Goal: Information Seeking & Learning: Learn about a topic

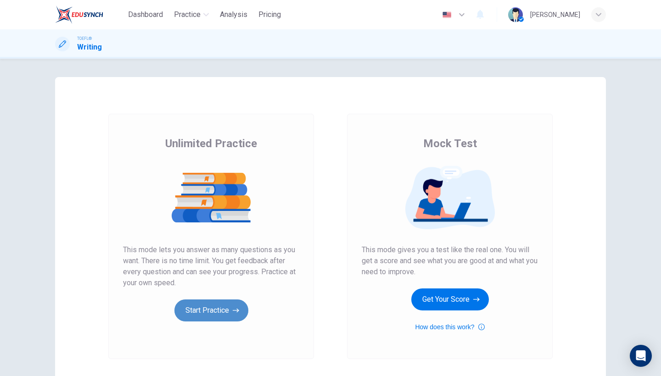
click at [207, 318] on button "Start Practice" at bounding box center [211, 311] width 74 height 22
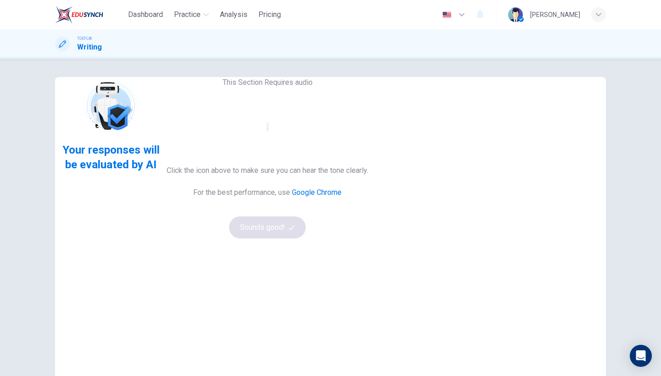
click at [268, 131] on button "button" at bounding box center [268, 126] width 2 height 9
click at [306, 239] on button "Sounds good!" at bounding box center [267, 228] width 77 height 22
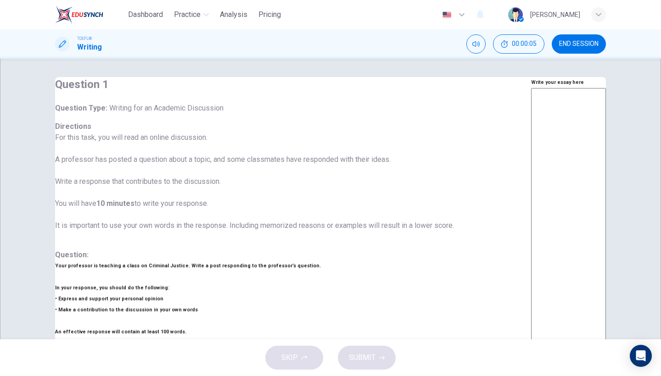
scroll to position [53, 0]
drag, startPoint x: 260, startPoint y: 112, endPoint x: 364, endPoint y: 105, distance: 104.4
click at [531, 88] on h6 "Write your essay here" at bounding box center [568, 82] width 75 height 11
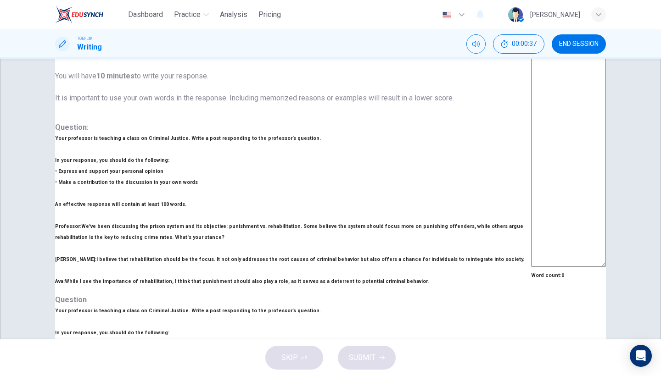
scroll to position [0, 0]
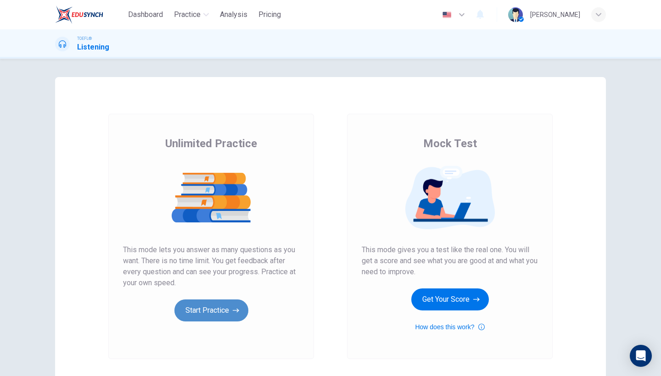
click at [224, 317] on button "Start Practice" at bounding box center [211, 311] width 74 height 22
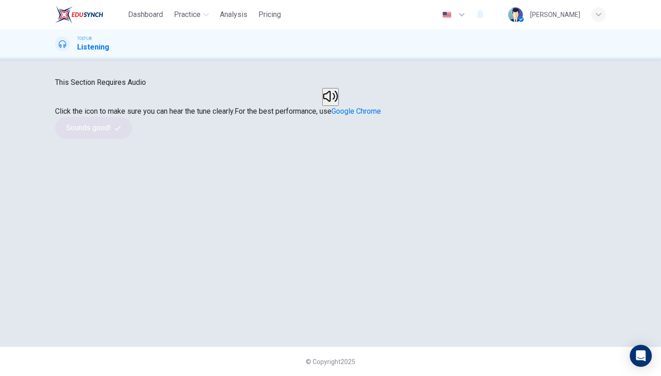
click at [326, 104] on icon "button" at bounding box center [330, 96] width 15 height 15
click at [132, 139] on button "Sounds good!" at bounding box center [93, 128] width 77 height 22
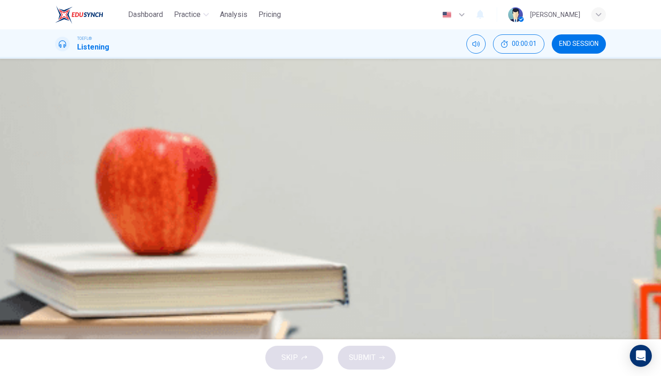
click at [65, 231] on icon "button" at bounding box center [62, 234] width 6 height 7
click at [257, 188] on span "She would like advice on courses to take next semester" at bounding box center [168, 182] width 180 height 11
click at [367, 355] on span "SUBMIT" at bounding box center [362, 357] width 27 height 13
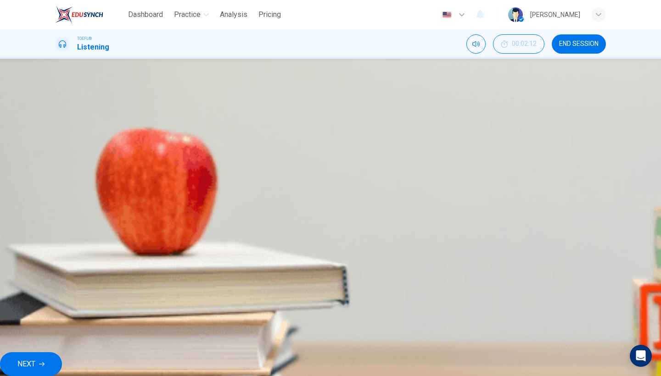
type input "0"
click at [35, 358] on span "NEXT" at bounding box center [26, 364] width 18 height 13
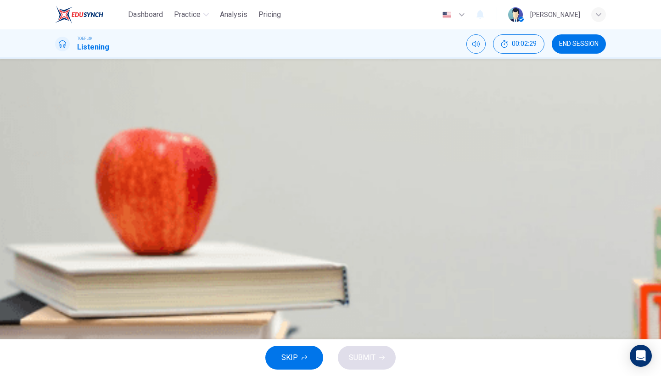
click at [335, 165] on span "A program in which many disciplines come together to learn a lot about one topic" at bounding box center [207, 159] width 258 height 11
click at [328, 204] on span "A program that is a hybrid between general overview and very specific content" at bounding box center [203, 198] width 250 height 11
click at [357, 354] on span "SUBMIT" at bounding box center [362, 357] width 27 height 13
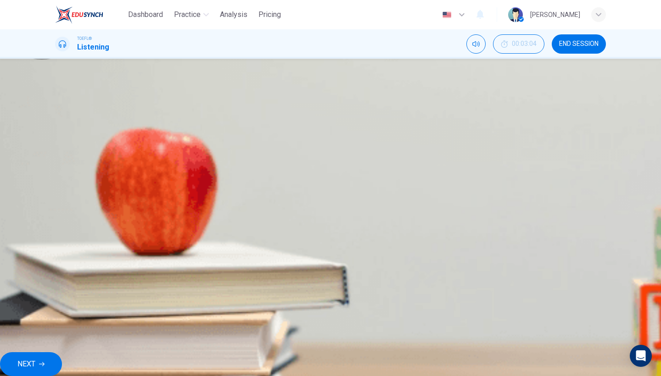
click at [39, 351] on span "Explanation" at bounding box center [22, 348] width 32 height 7
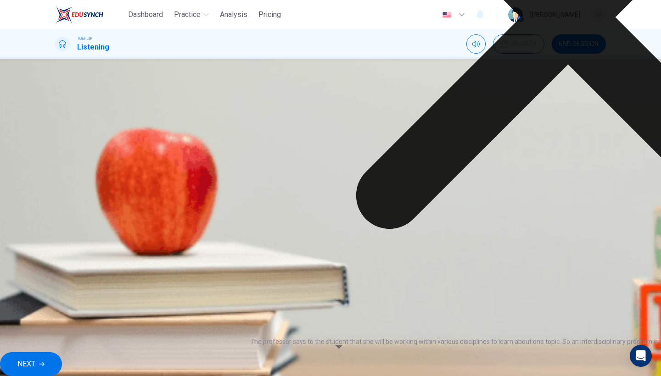
click at [62, 359] on button "NEXT" at bounding box center [31, 364] width 62 height 24
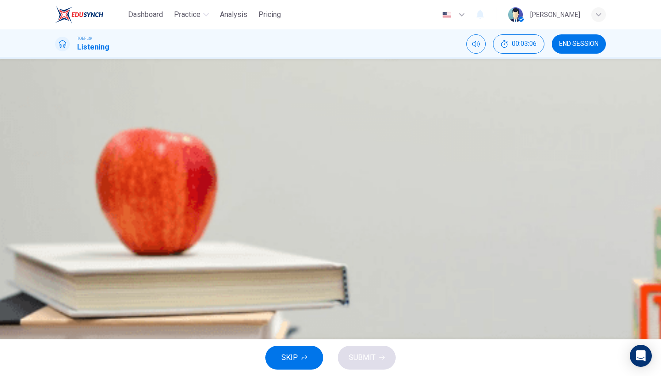
click at [74, 189] on div "C" at bounding box center [66, 182] width 15 height 15
click at [363, 356] on span "SUBMIT" at bounding box center [362, 357] width 27 height 13
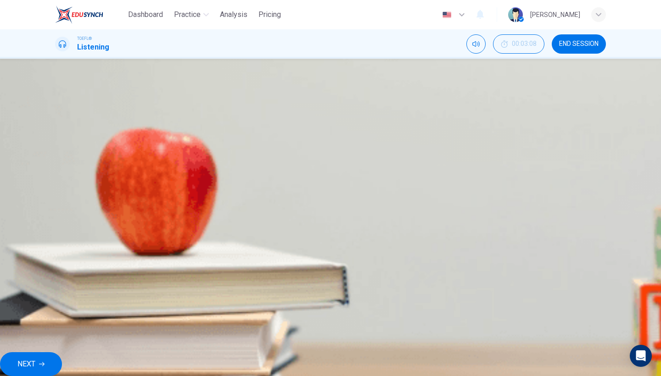
click at [35, 358] on span "NEXT" at bounding box center [26, 364] width 18 height 13
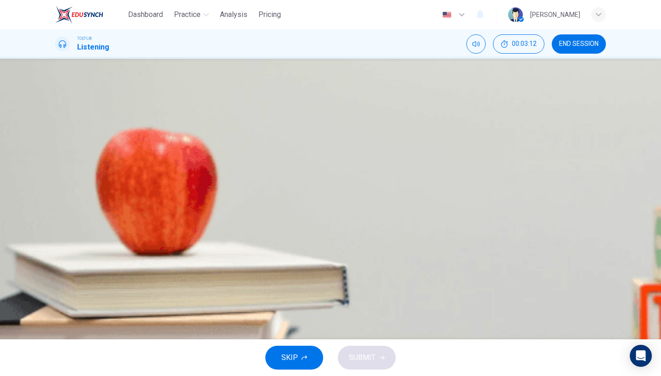
click at [196, 142] on span "Enroll in the interdisciplinary program" at bounding box center [137, 136] width 118 height 11
click at [368, 361] on span "SUBMIT" at bounding box center [362, 357] width 27 height 13
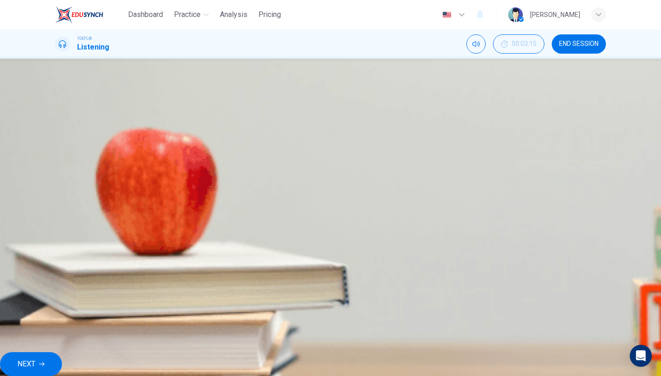
click at [35, 358] on span "NEXT" at bounding box center [26, 364] width 18 height 13
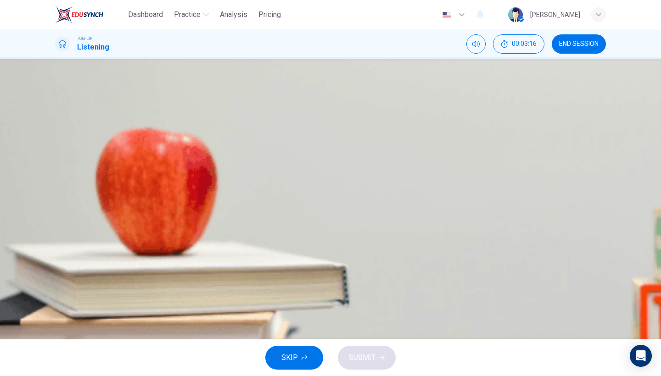
click at [70, 131] on button "button" at bounding box center [62, 124] width 15 height 15
type input "0"
click at [227, 187] on span "She wants her professor to make suggestions" at bounding box center [152, 192] width 149 height 11
click at [360, 354] on span "SUBMIT" at bounding box center [362, 357] width 27 height 13
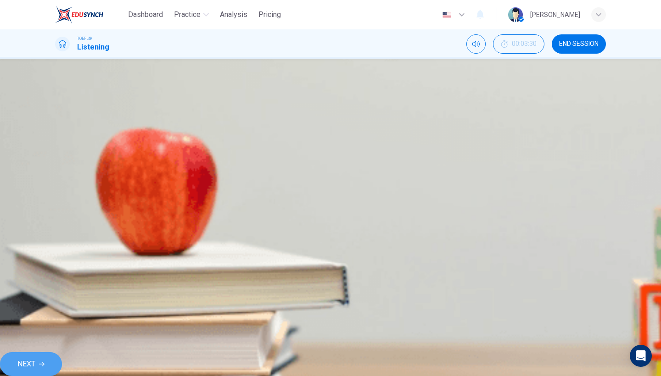
click at [35, 358] on span "NEXT" at bounding box center [26, 364] width 18 height 13
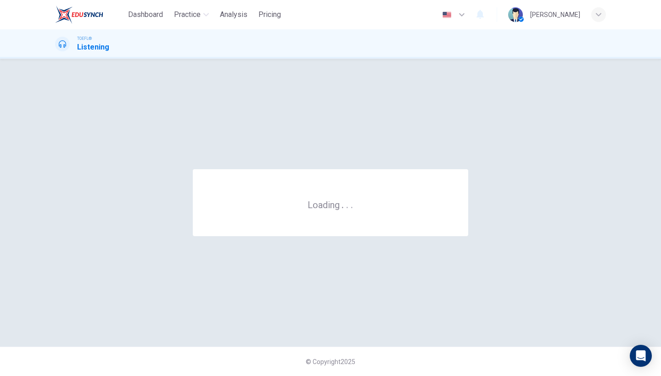
scroll to position [0, 0]
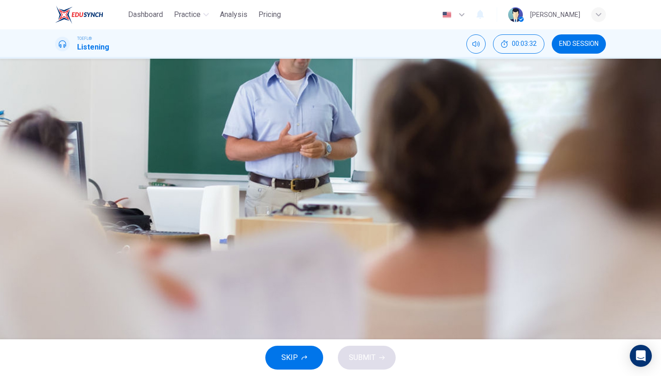
click at [70, 228] on button "button" at bounding box center [62, 235] width 15 height 15
click at [65, 231] on icon "button" at bounding box center [62, 234] width 7 height 7
click at [66, 231] on icon "button" at bounding box center [62, 234] width 7 height 7
click at [74, 144] on div "A" at bounding box center [66, 136] width 15 height 15
click at [371, 362] on span "SUBMIT" at bounding box center [362, 357] width 27 height 13
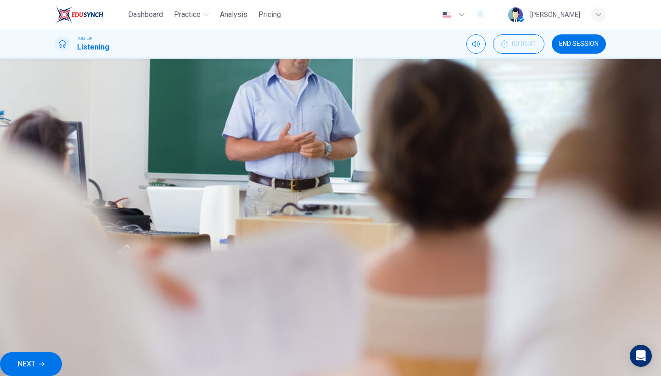
click at [35, 358] on span "NEXT" at bounding box center [26, 364] width 18 height 13
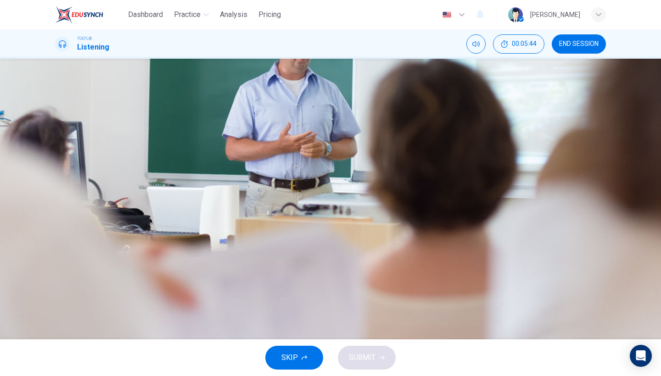
click at [65, 232] on icon "button" at bounding box center [62, 235] width 5 height 6
click at [155, 165] on span "To personalize the topic" at bounding box center [117, 159] width 78 height 11
click at [370, 355] on span "SUBMIT" at bounding box center [362, 357] width 27 height 13
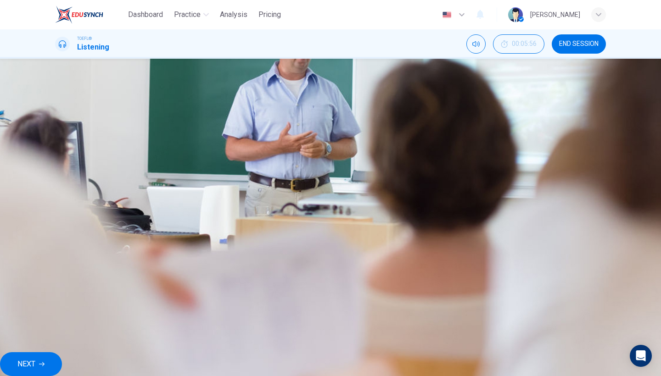
click at [35, 362] on span "NEXT" at bounding box center [26, 364] width 18 height 13
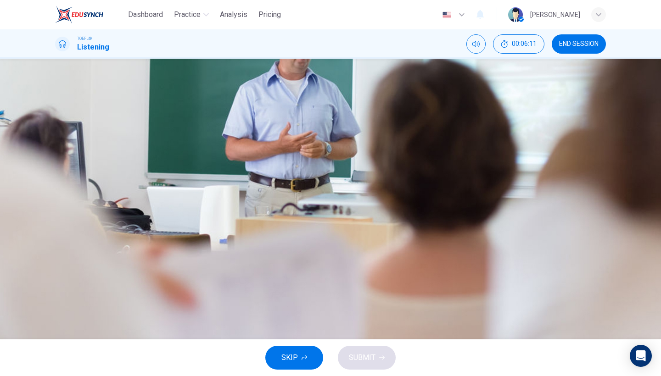
click at [186, 188] on span "He became known as the Ice King" at bounding box center [132, 182] width 109 height 11
click at [195, 204] on span "His slabs of ice were for export only" at bounding box center [136, 198] width 117 height 11
click at [190, 165] on span "He was from Boston" at bounding box center [134, 159] width 113 height 11
click at [186, 181] on span "He became known as the Ice King" at bounding box center [132, 175] width 109 height 11
click at [369, 351] on button "SUBMIT" at bounding box center [367, 358] width 58 height 24
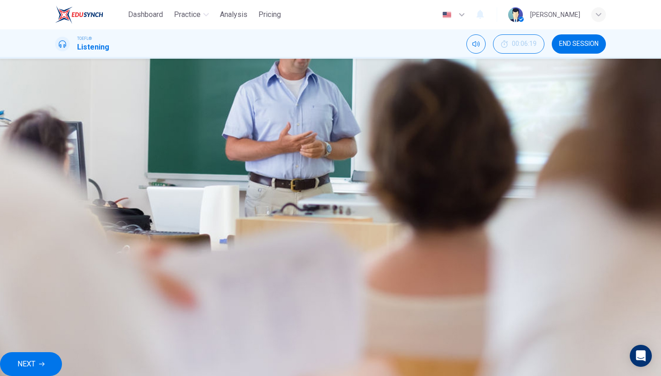
click at [35, 358] on span "NEXT" at bounding box center [26, 364] width 18 height 13
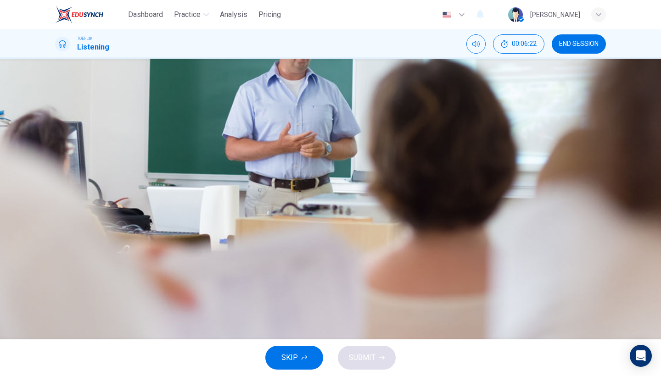
type input "48"
click at [66, 136] on icon "button" at bounding box center [62, 131] width 6 height 7
type input "0"
click at [150, 220] on span "He was bored by them" at bounding box center [114, 223] width 72 height 11
type input "48"
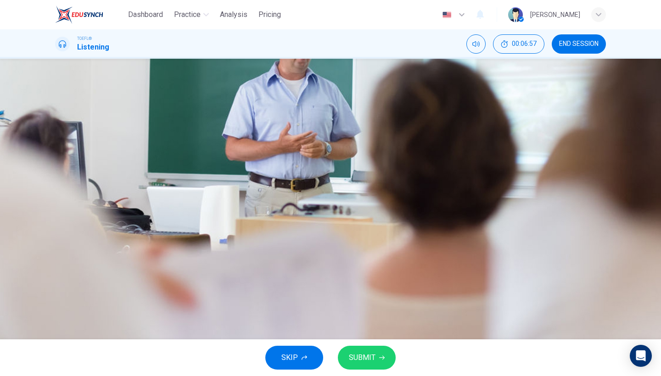
click at [69, 149] on span at bounding box center [66, 146] width 6 height 6
click at [312, 152] on div "00m 15s" at bounding box center [330, 157] width 551 height 64
click at [66, 136] on icon "button" at bounding box center [62, 131] width 7 height 7
click at [138, 149] on span at bounding box center [136, 146] width 6 height 6
type input "80"
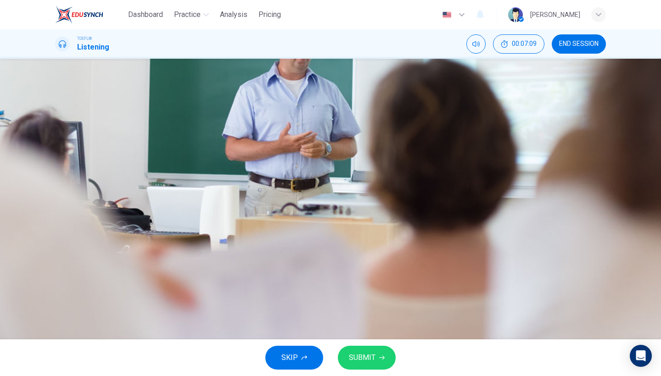
click at [139, 195] on span "They delighted him" at bounding box center [108, 200] width 61 height 11
type input "48"
type input "0"
click at [365, 356] on span "SUBMIT" at bounding box center [362, 357] width 27 height 13
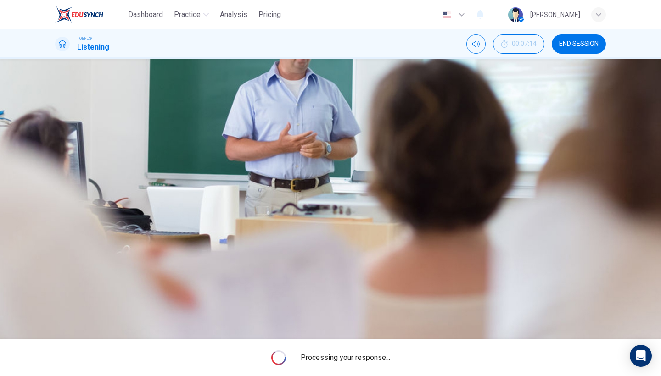
type input "48"
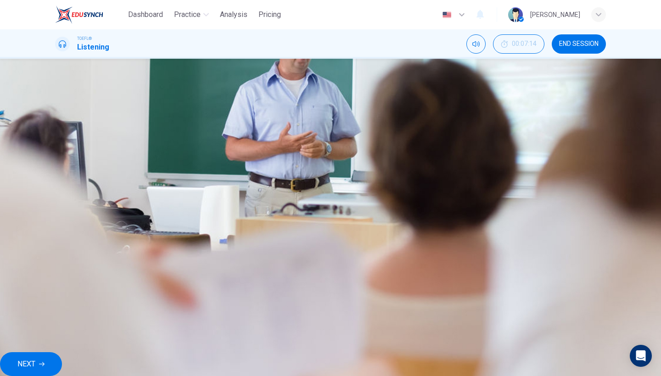
click at [62, 365] on button "NEXT" at bounding box center [31, 364] width 62 height 24
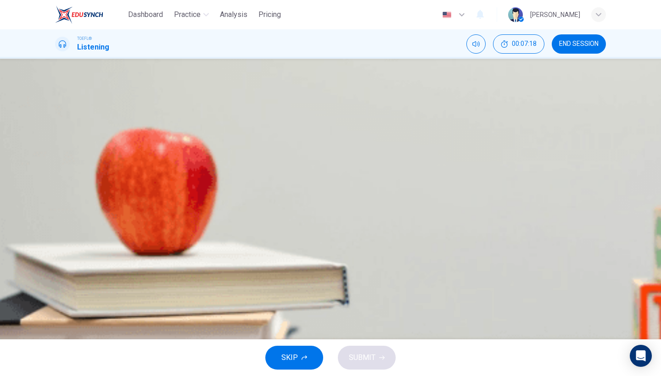
click at [66, 231] on icon "button" at bounding box center [62, 234] width 7 height 7
click at [66, 266] on icon "Click to see the audio transcription" at bounding box center [62, 269] width 7 height 7
click at [64, 232] on icon "button" at bounding box center [62, 235] width 5 height 6
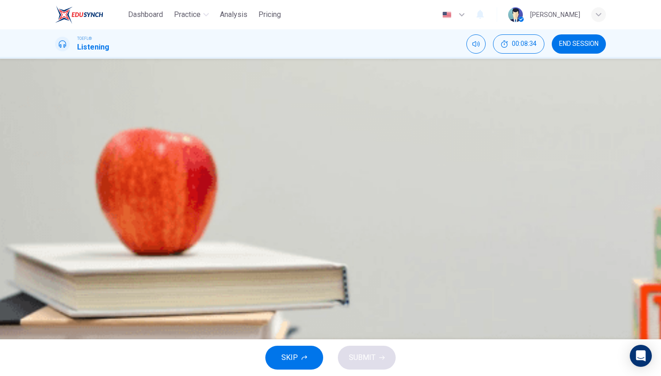
type input "55"
click at [611, 33] on div "TOEFL® Listening 00:08:35 END SESSION" at bounding box center [330, 43] width 661 height 29
click at [591, 43] on span "END SESSION" at bounding box center [578, 43] width 39 height 7
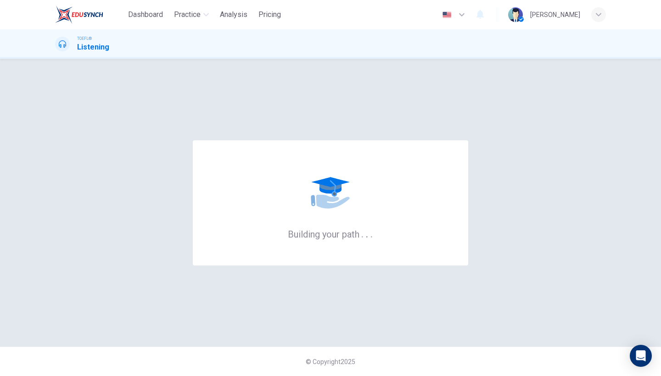
scroll to position [0, 0]
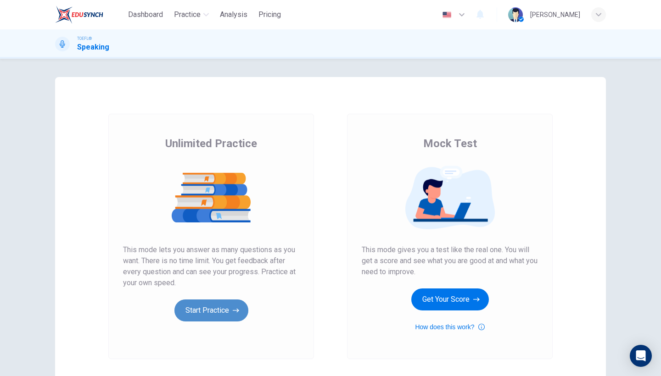
click at [216, 310] on button "Start Practice" at bounding box center [211, 311] width 74 height 22
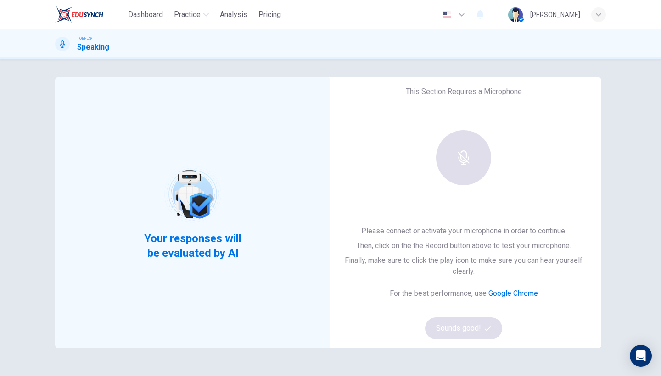
click at [322, 193] on div "Your responses will be evaluated by AI" at bounding box center [192, 213] width 275 height 272
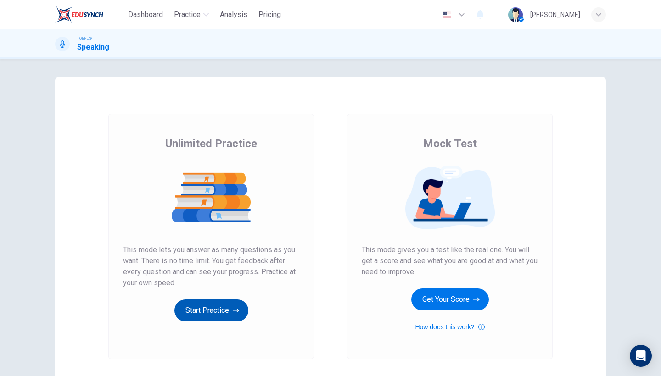
click at [182, 307] on button "Start Practice" at bounding box center [211, 311] width 74 height 22
click at [207, 313] on button "Start Practice" at bounding box center [211, 311] width 74 height 22
click at [211, 316] on button "Start Practice" at bounding box center [211, 311] width 74 height 22
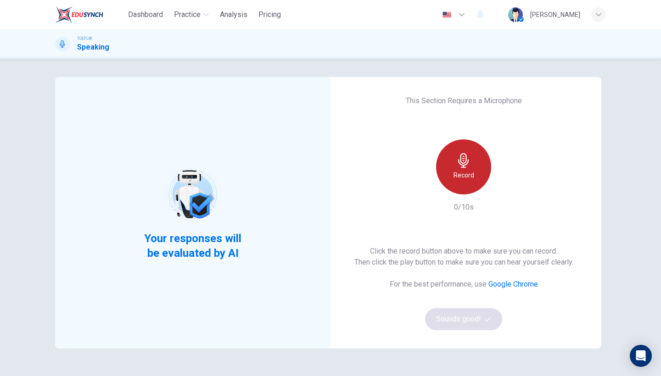
click at [458, 167] on icon "button" at bounding box center [463, 160] width 15 height 15
click at [444, 205] on div "Stop 1/10s" at bounding box center [463, 175] width 99 height 73
click at [453, 184] on div "Stop" at bounding box center [463, 166] width 55 height 55
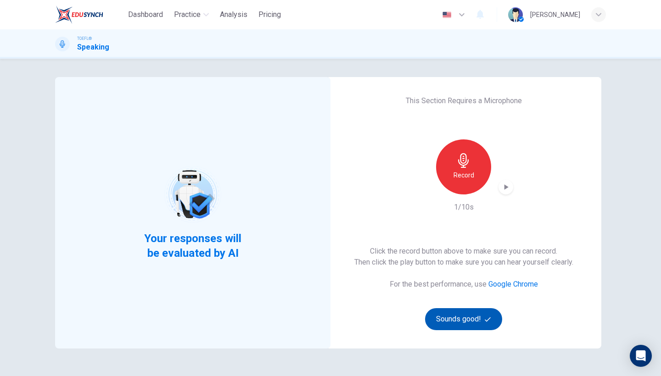
click at [460, 326] on button "Sounds good!" at bounding box center [463, 319] width 77 height 22
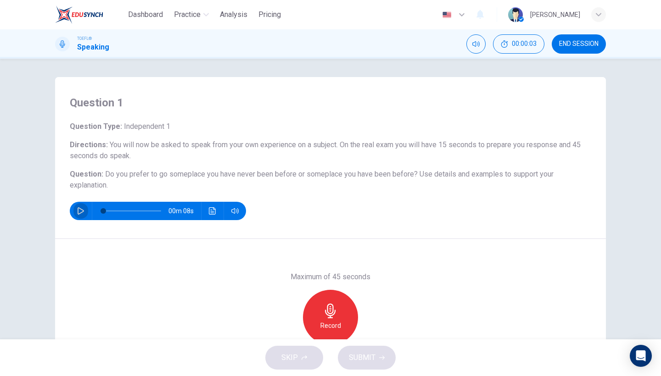
click at [79, 214] on icon "button" at bounding box center [81, 210] width 6 height 7
type input "0"
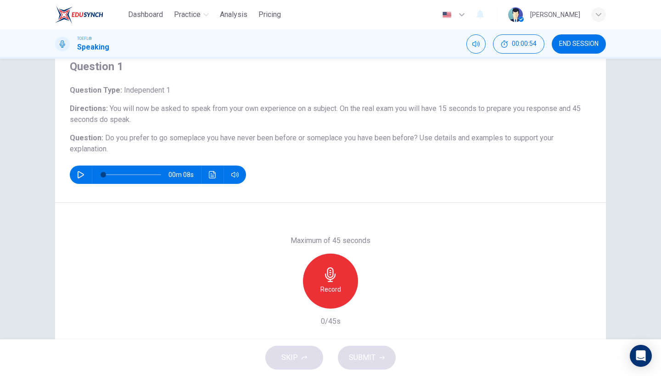
scroll to position [38, 0]
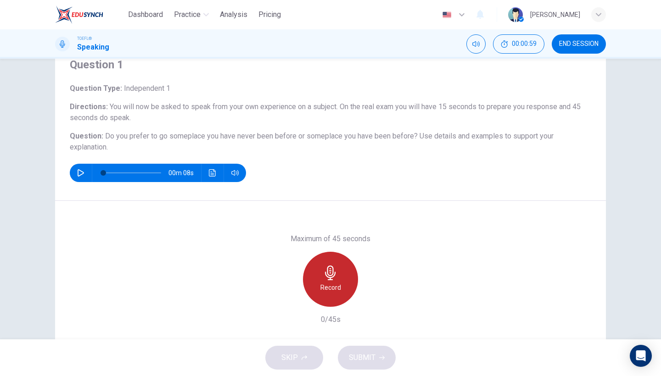
click at [320, 287] on div "Record" at bounding box center [330, 279] width 55 height 55
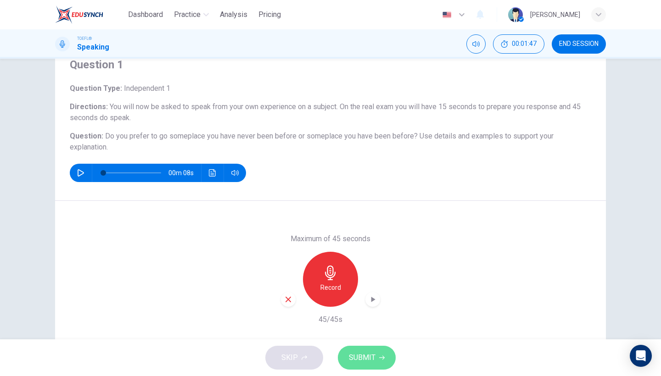
click at [354, 360] on span "SUBMIT" at bounding box center [362, 357] width 27 height 13
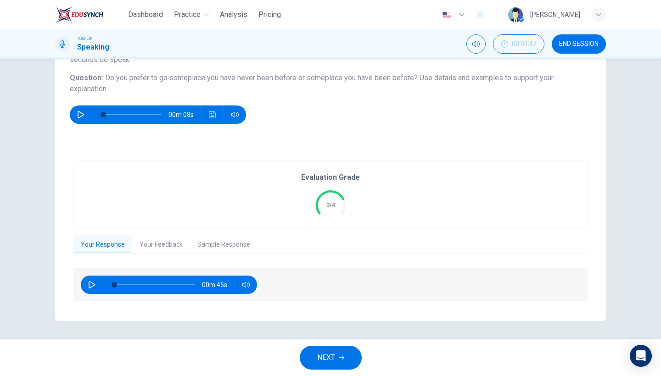
scroll to position [96, 0]
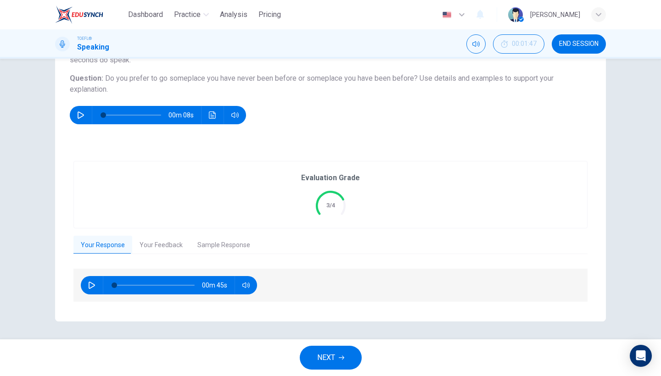
click at [149, 250] on button "Your Feedback" at bounding box center [161, 245] width 58 height 19
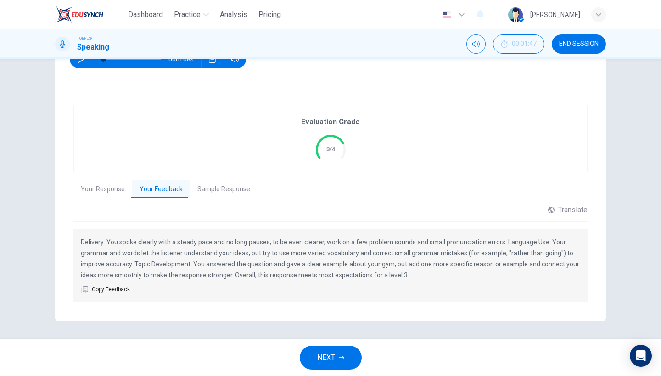
scroll to position [151, 0]
click at [227, 191] on button "Sample Response" at bounding box center [223, 189] width 67 height 19
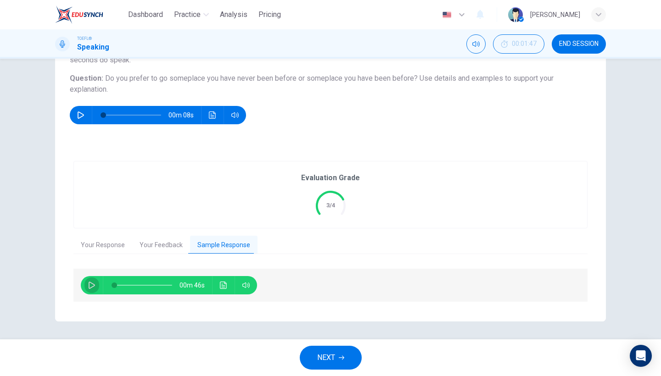
click at [94, 284] on icon "button" at bounding box center [92, 285] width 6 height 7
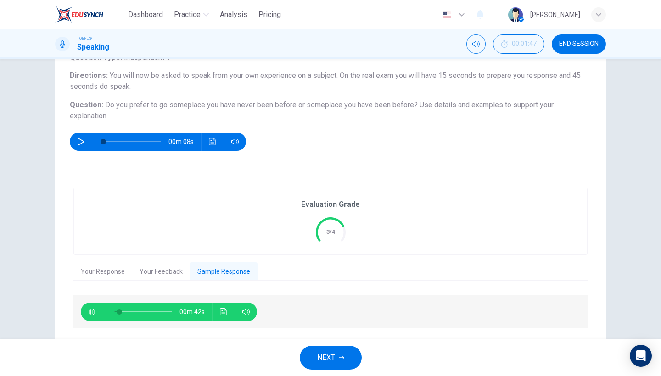
scroll to position [67, 0]
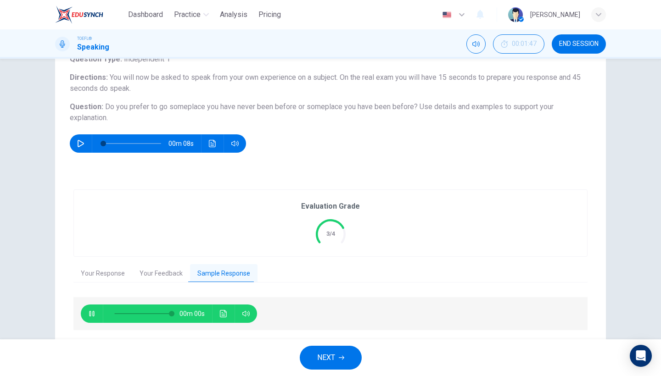
type input "0"
click at [331, 353] on span "NEXT" at bounding box center [326, 357] width 18 height 13
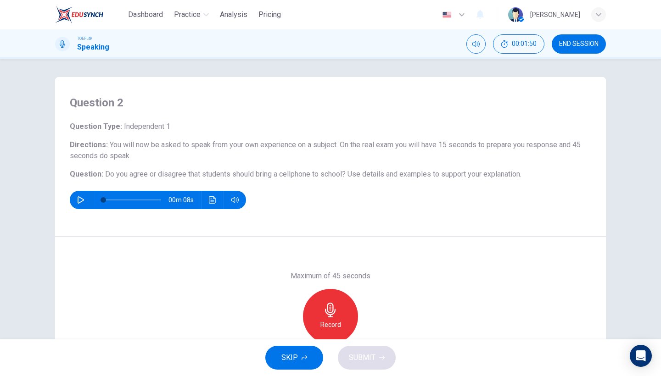
click at [80, 202] on icon "button" at bounding box center [80, 199] width 7 height 7
type input "0"
click at [318, 314] on div "Record" at bounding box center [330, 316] width 55 height 55
click at [318, 314] on div "Stop" at bounding box center [330, 316] width 55 height 55
click at [290, 335] on icon "button" at bounding box center [288, 337] width 8 height 8
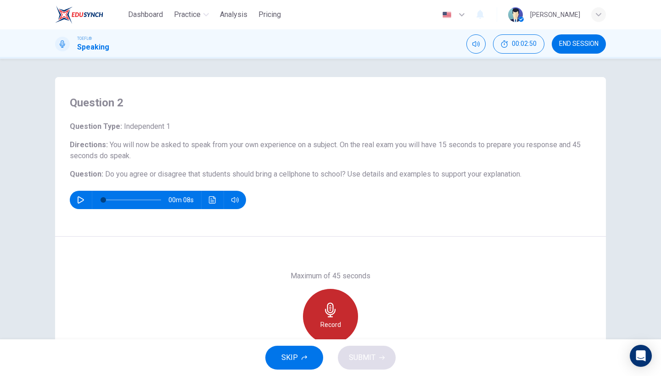
click at [333, 321] on h6 "Record" at bounding box center [330, 324] width 21 height 11
click at [335, 319] on h6 "Stop" at bounding box center [330, 324] width 14 height 11
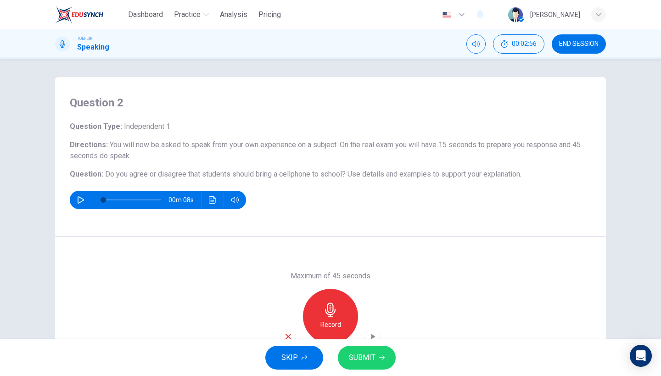
click at [290, 335] on icon "button" at bounding box center [288, 337] width 8 height 8
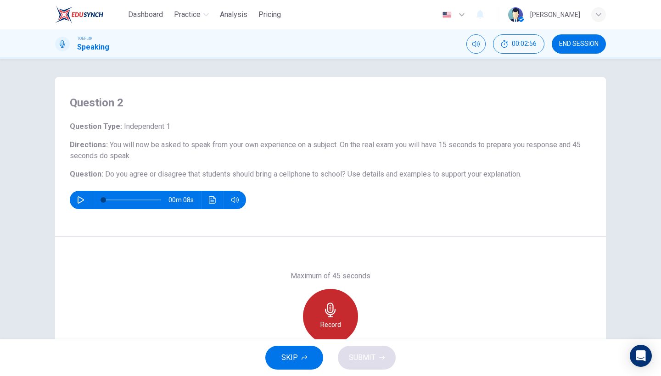
click at [341, 332] on div "Record" at bounding box center [330, 316] width 55 height 55
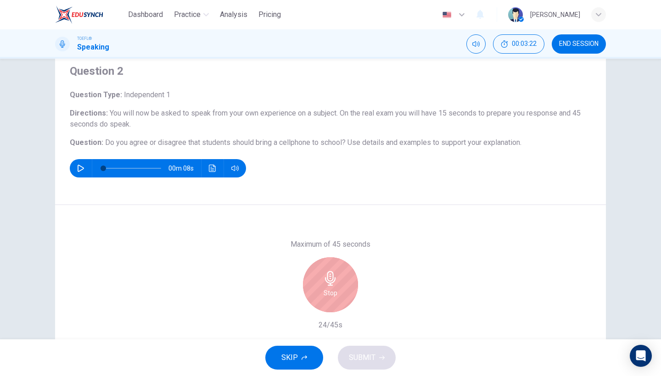
scroll to position [56, 0]
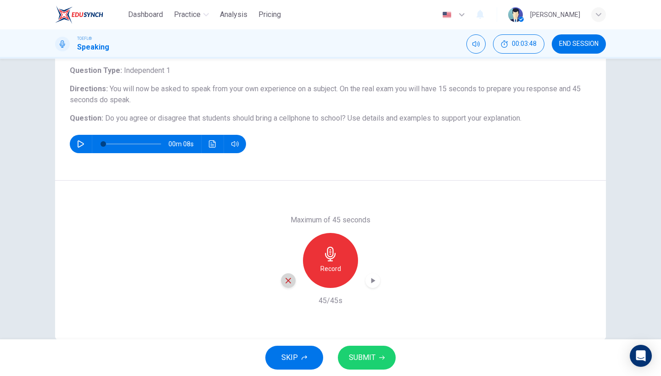
click at [286, 283] on icon "button" at bounding box center [288, 281] width 8 height 8
click at [322, 271] on h6 "Record" at bounding box center [330, 268] width 21 height 11
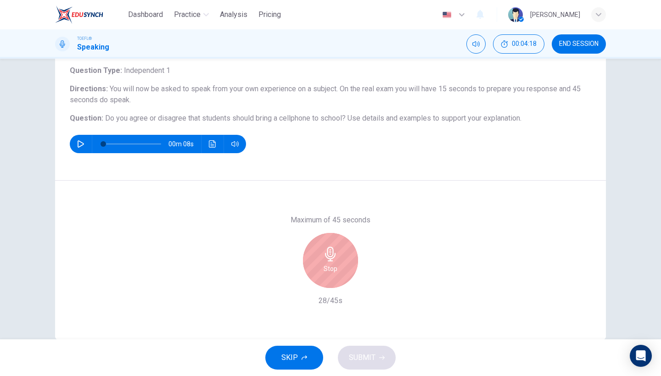
click at [322, 271] on div "Stop" at bounding box center [330, 260] width 55 height 55
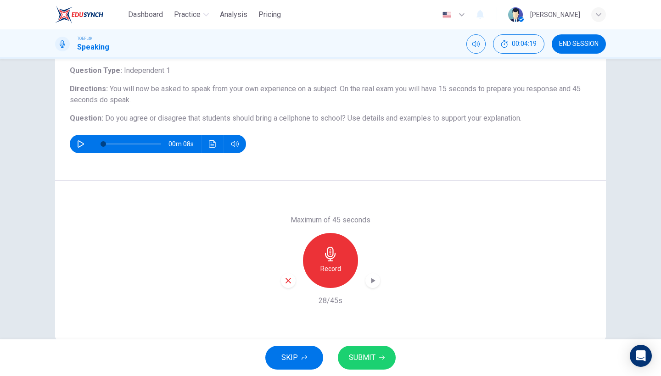
click at [286, 282] on icon "button" at bounding box center [288, 281] width 8 height 8
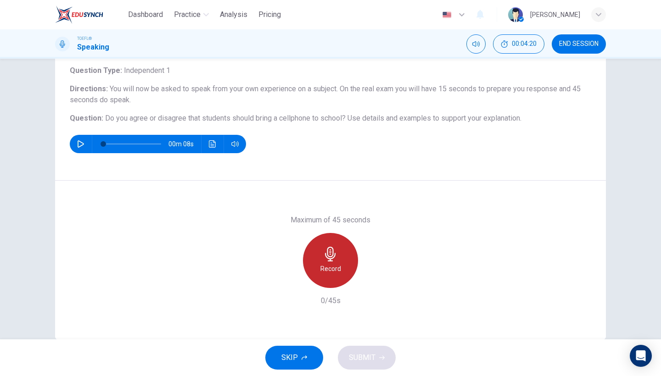
click at [320, 275] on div "Record" at bounding box center [330, 260] width 55 height 55
click at [320, 275] on div "Stop" at bounding box center [330, 260] width 55 height 55
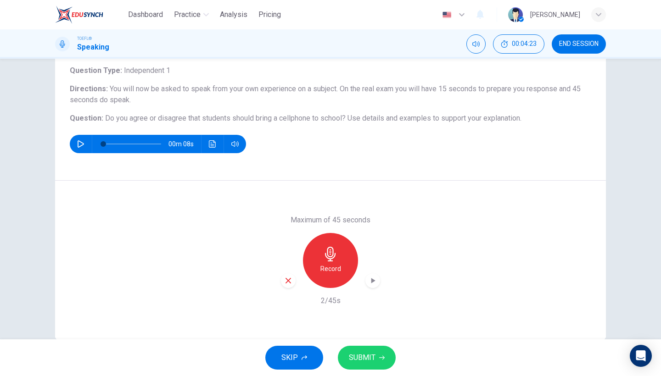
click at [284, 282] on div "button" at bounding box center [288, 280] width 15 height 15
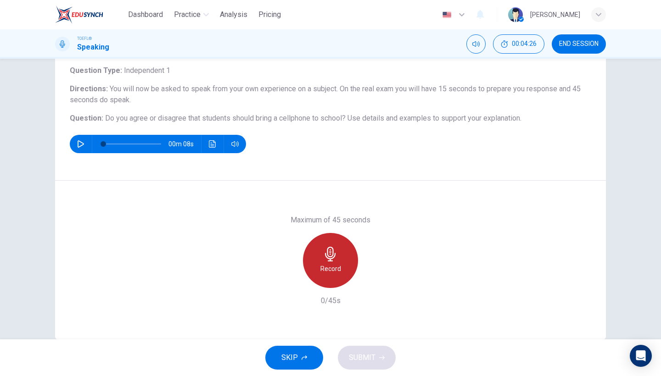
click at [324, 260] on icon "button" at bounding box center [330, 254] width 15 height 15
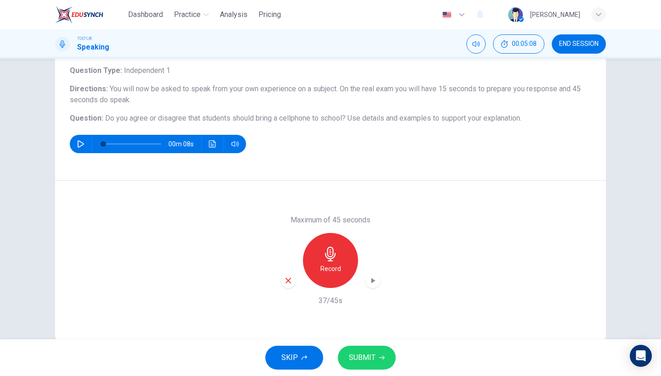
click at [288, 286] on div "button" at bounding box center [288, 280] width 15 height 15
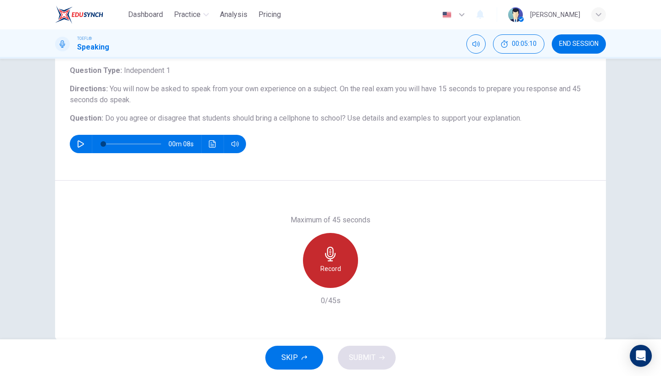
click at [318, 278] on div "Record" at bounding box center [330, 260] width 55 height 55
click at [319, 271] on div "Stop" at bounding box center [330, 260] width 55 height 55
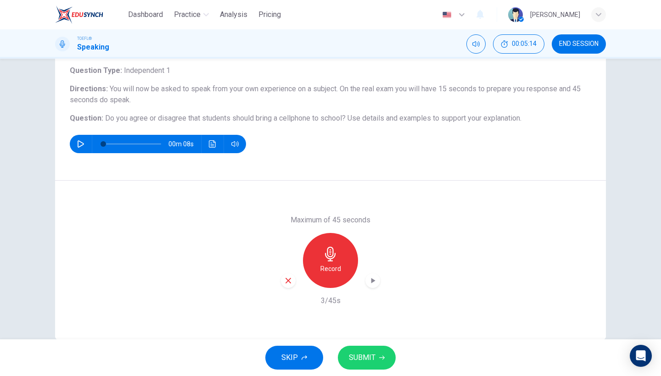
click at [288, 275] on div "button" at bounding box center [288, 280] width 15 height 15
click at [318, 262] on div "Record" at bounding box center [330, 260] width 55 height 55
click at [360, 364] on button "SUBMIT" at bounding box center [367, 358] width 58 height 24
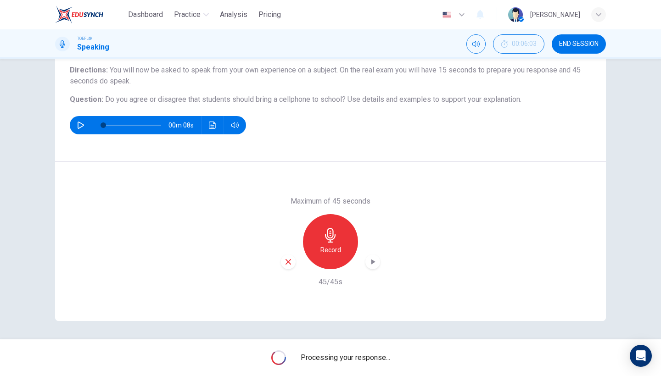
scroll to position [75, 0]
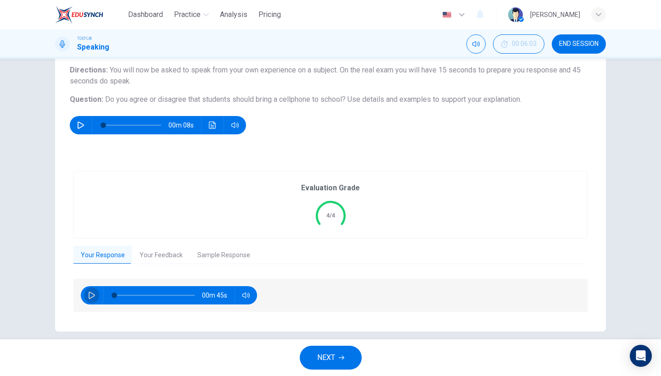
click at [92, 295] on icon "button" at bounding box center [91, 295] width 7 height 7
click at [211, 256] on button "Sample Response" at bounding box center [223, 255] width 67 height 19
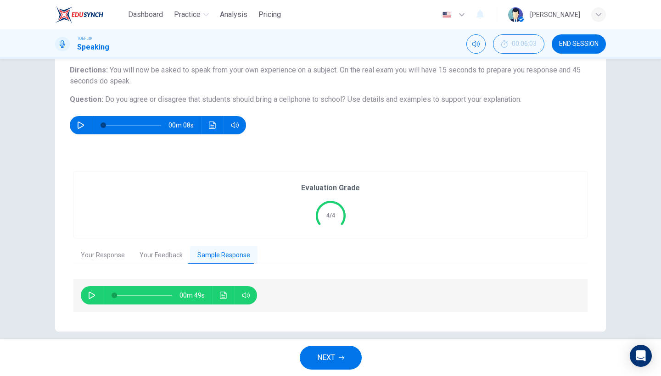
click at [169, 261] on button "Your Feedback" at bounding box center [161, 255] width 58 height 19
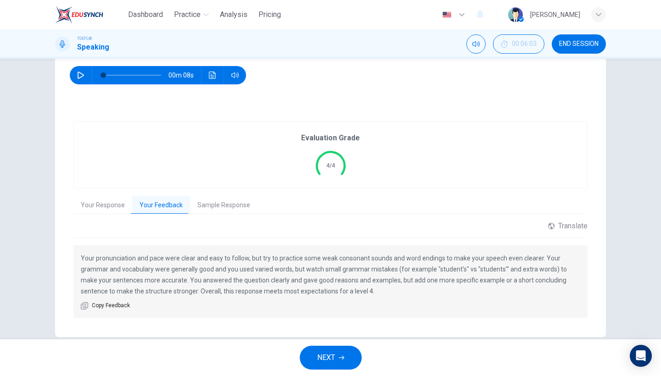
scroll to position [134, 0]
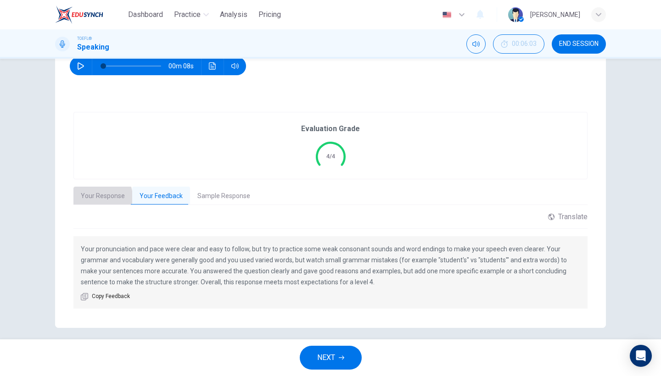
click at [94, 197] on button "Your Response" at bounding box center [102, 196] width 59 height 19
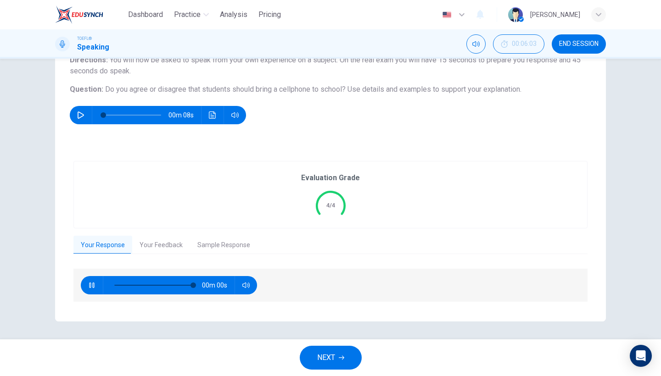
type input "0"
click at [330, 351] on button "NEXT" at bounding box center [331, 358] width 62 height 24
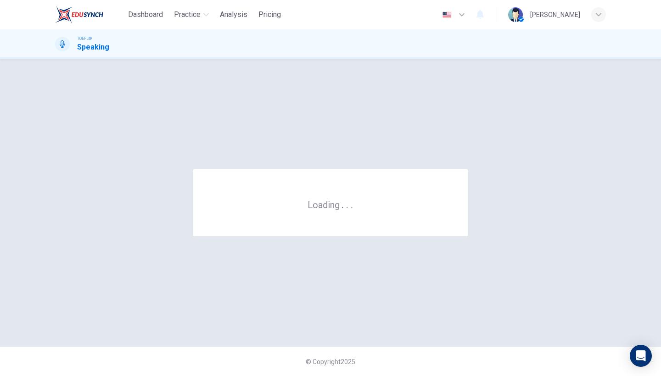
scroll to position [0, 0]
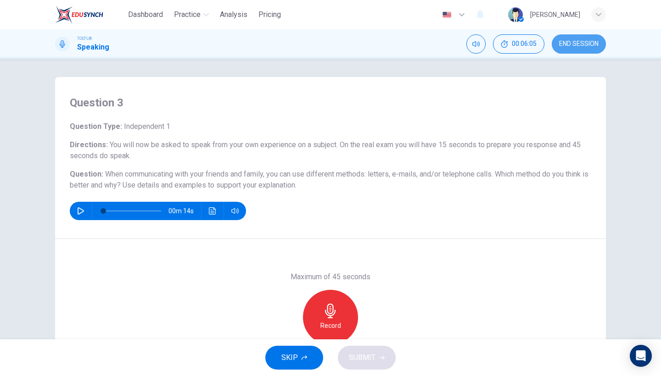
click at [569, 39] on button "END SESSION" at bounding box center [578, 43] width 54 height 19
